Goal: Contribute content

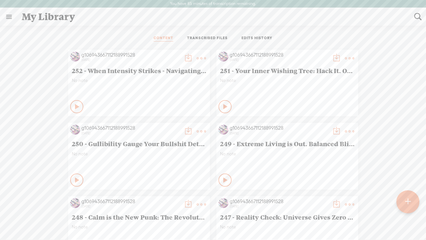
click at [200, 59] on t at bounding box center [201, 58] width 9 height 9
click at [94, 33] on div "CONTENT TRANSCRIBED FILES EDITS HISTORY" at bounding box center [213, 39] width 416 height 16
click at [408, 201] on t at bounding box center [408, 201] width 6 height 15
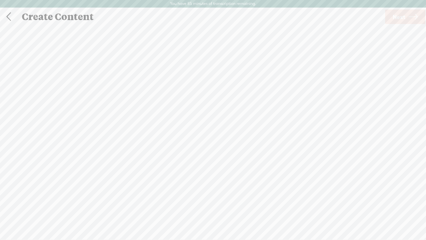
scroll to position [0, 0]
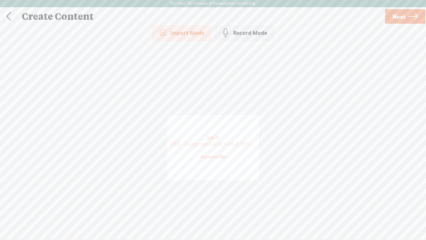
click at [392, 17] on span "Next" at bounding box center [398, 16] width 13 height 17
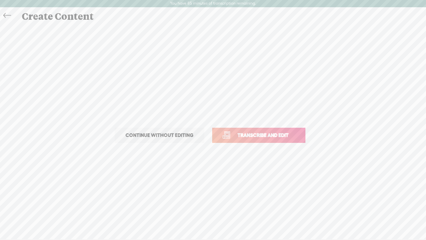
click at [253, 132] on span "Transcribe and edit" at bounding box center [262, 135] width 65 height 8
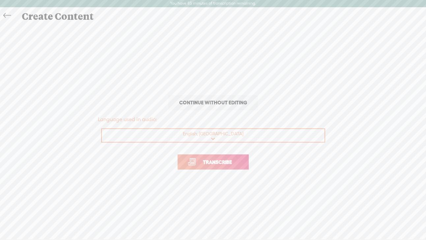
click at [216, 158] on span "Transcribe" at bounding box center [217, 162] width 43 height 8
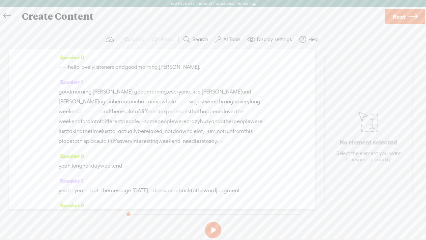
drag, startPoint x: 85, startPoint y: 67, endPoint x: 53, endPoint y: 68, distance: 32.3
click at [53, 68] on div "Speaker 0 · · · · · · · hello, lovely listeners, and good morning, [PERSON_NAME…" at bounding box center [161, 129] width 305 height 160
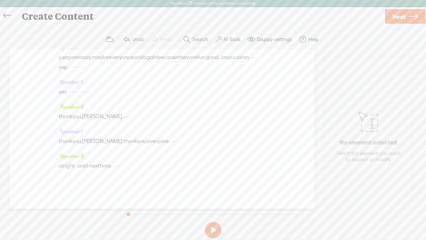
scroll to position [2399, 0]
drag, startPoint x: 125, startPoint y: 166, endPoint x: 152, endPoint y: 166, distance: 27.0
click at [152, 166] on div "alright. · until · next time. · · · · · · ·" at bounding box center [162, 166] width 206 height 10
click at [399, 16] on span "Next" at bounding box center [398, 16] width 13 height 17
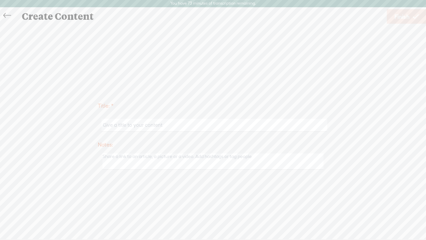
click at [118, 124] on input "text" at bounding box center [214, 125] width 226 height 13
paste input "Judgment Just Got a Whole Lot Less Toxic"
type input "253 - Judgment Just Got a Whole Lot Less Toxic"
click at [402, 16] on span "Finish" at bounding box center [401, 16] width 15 height 17
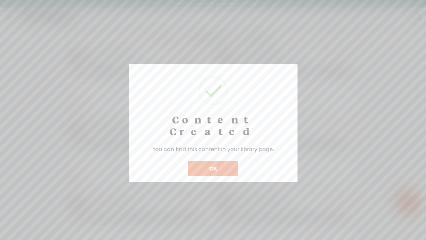
click at [224, 161] on button "OK" at bounding box center [213, 168] width 50 height 15
